Goal: Find specific page/section

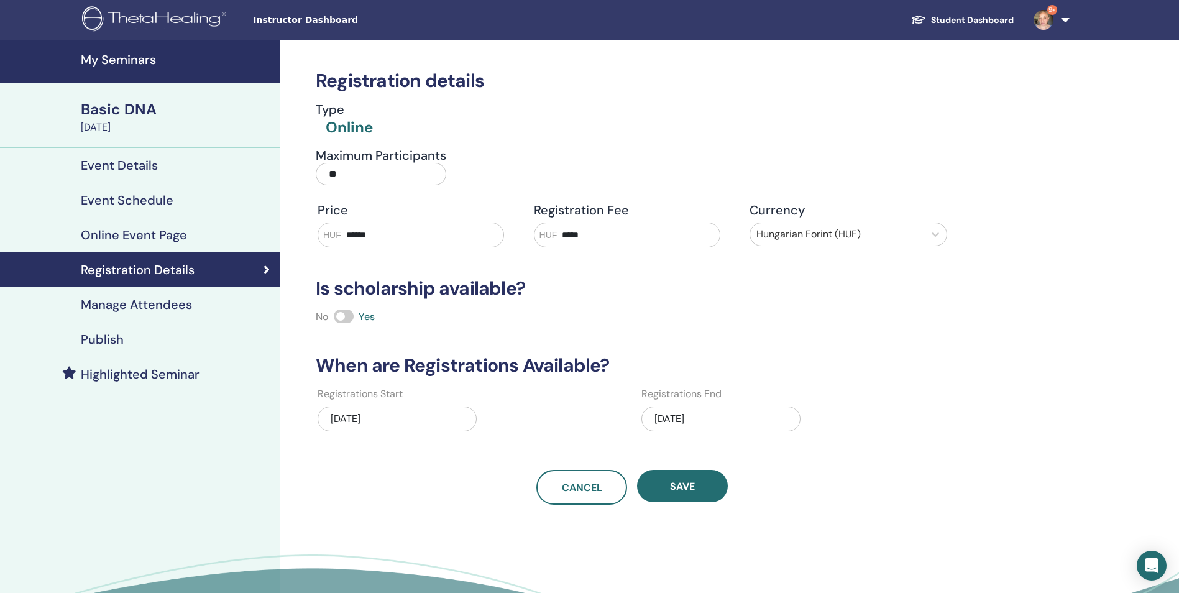
scroll to position [34, 0]
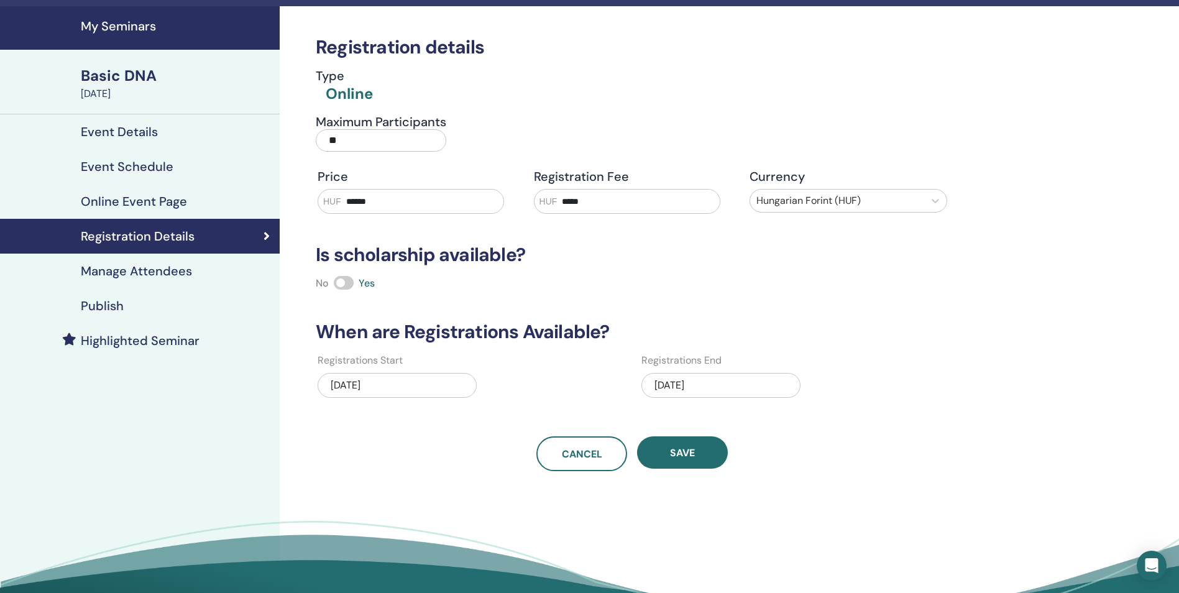
click at [150, 32] on h4 "My Seminars" at bounding box center [176, 26] width 191 height 15
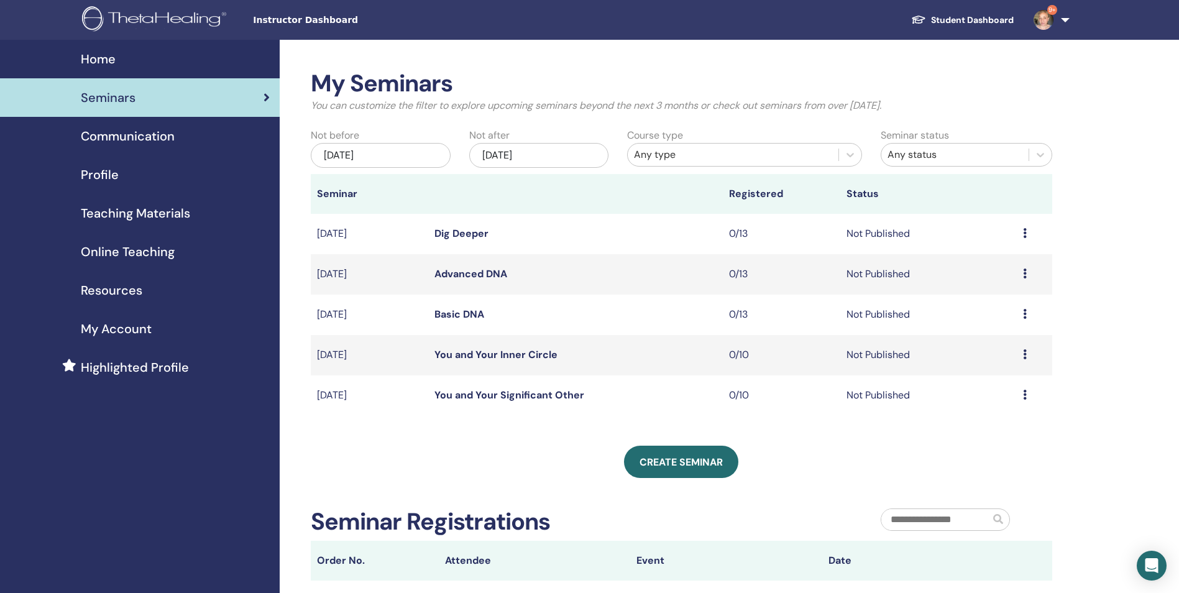
click at [499, 272] on link "Advanced DNA" at bounding box center [471, 273] width 73 height 13
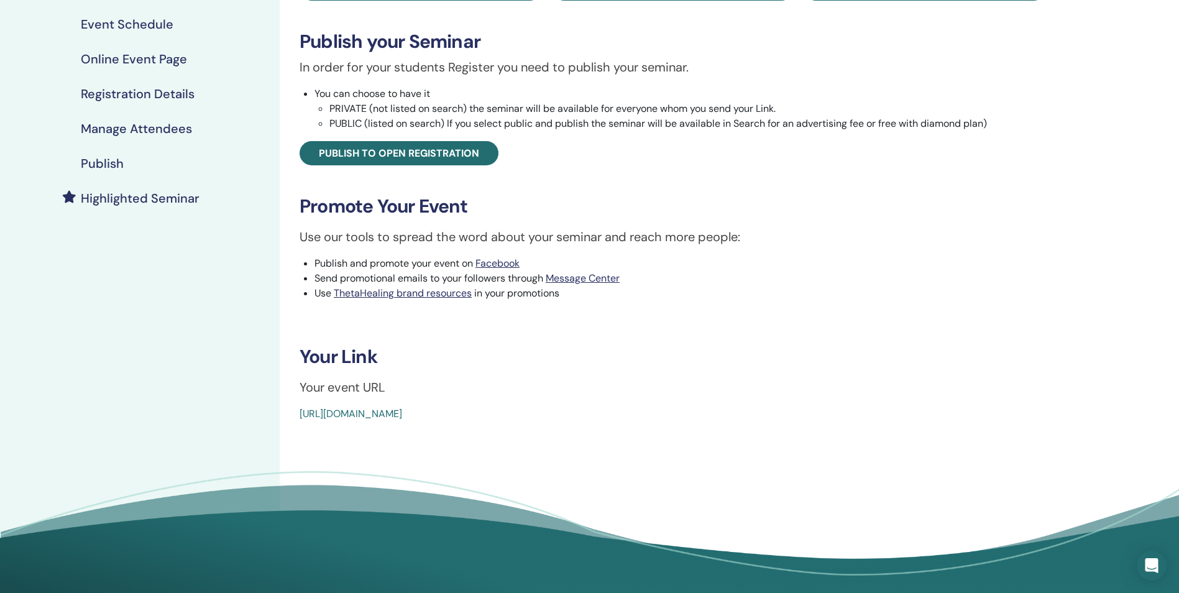
scroll to position [202, 0]
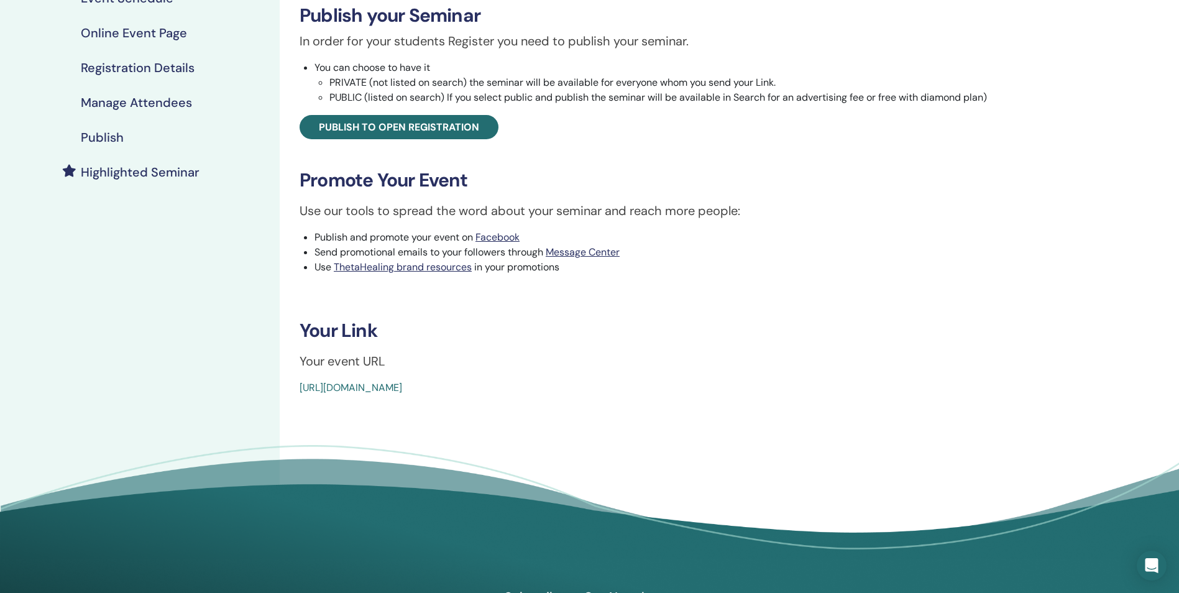
drag, startPoint x: 586, startPoint y: 385, endPoint x: 296, endPoint y: 397, distance: 289.9
click at [296, 397] on div "Advanced DNA Event Type Online Event Status Not Published Registrations 0/13 Pu…" at bounding box center [673, 204] width 786 height 732
copy link "https://www.thetahealing.com/seminar-377526-details.html"
